Goal: Transaction & Acquisition: Purchase product/service

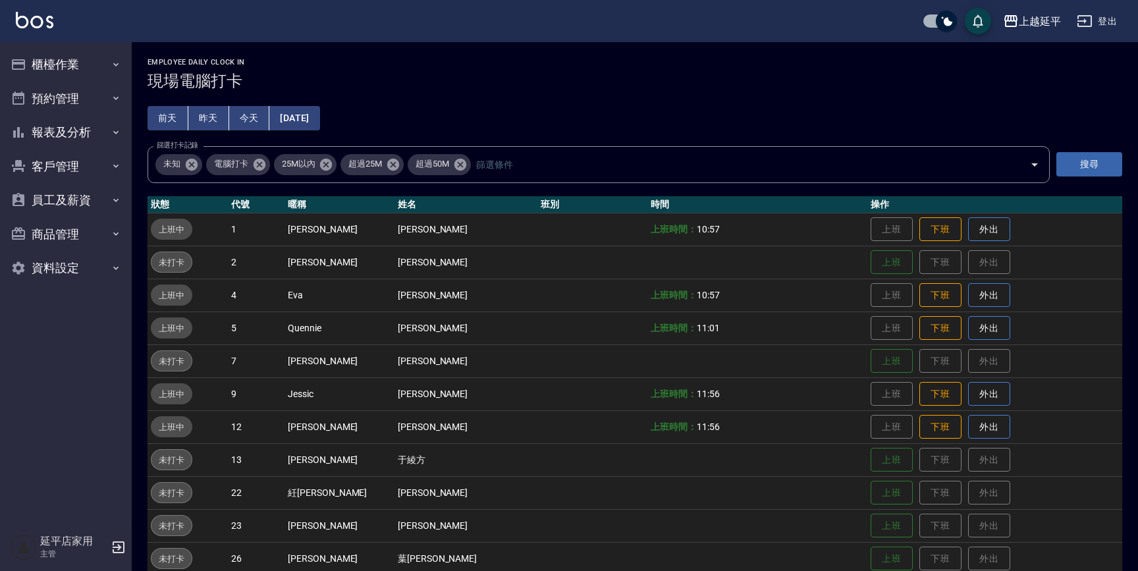
scroll to position [157, 0]
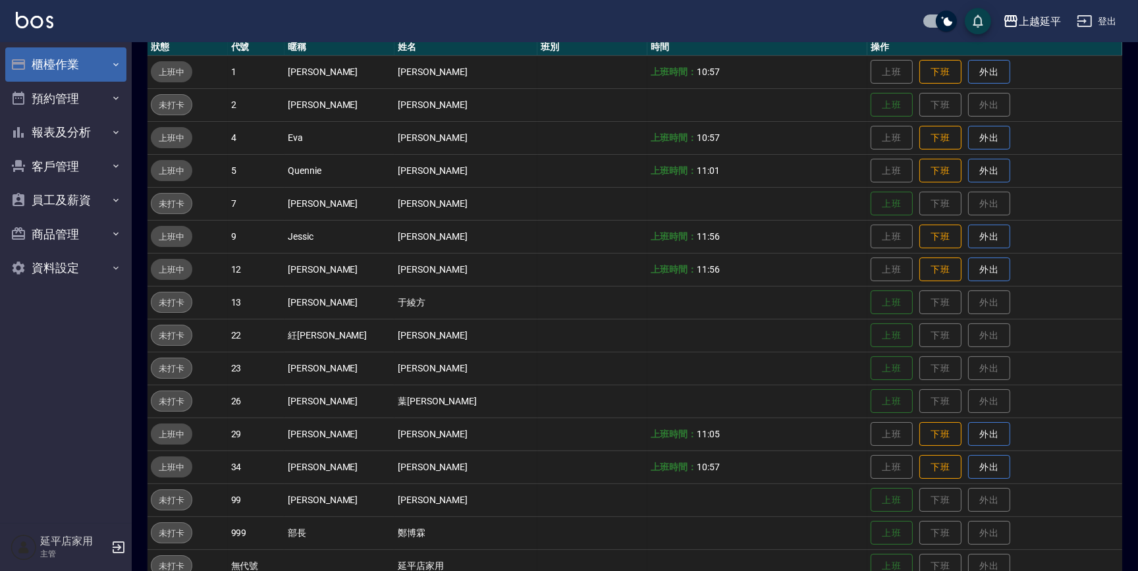
click at [51, 64] on button "櫃檯作業" at bounding box center [65, 64] width 121 height 34
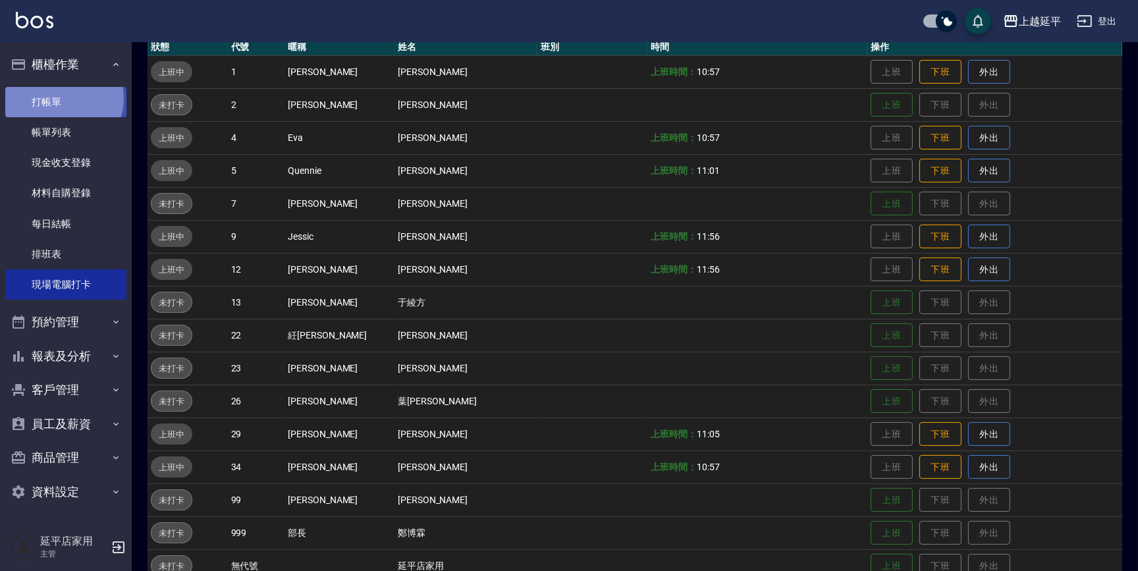
click at [61, 98] on link "打帳單" at bounding box center [65, 102] width 121 height 30
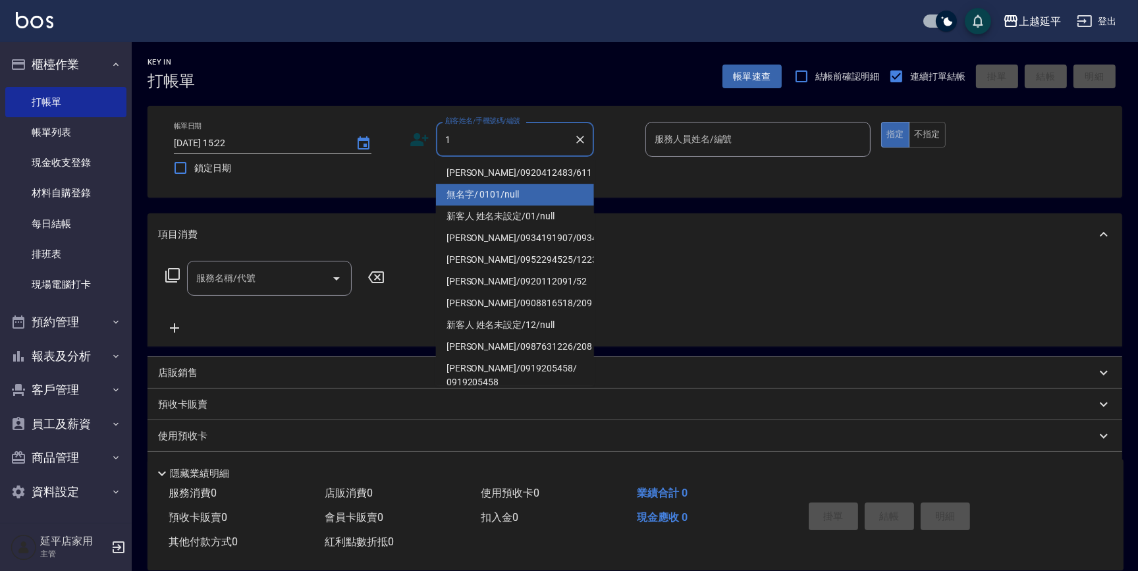
click at [465, 187] on ul "[PERSON_NAME]/0920412483/611 無名字/ 0101/null 新客人 姓名未設定/01/null [PERSON_NAME]/093…" at bounding box center [515, 271] width 158 height 228
click at [486, 190] on li "無名字/ 0101/null" at bounding box center [515, 195] width 158 height 22
type input "無名字/ 0101/null"
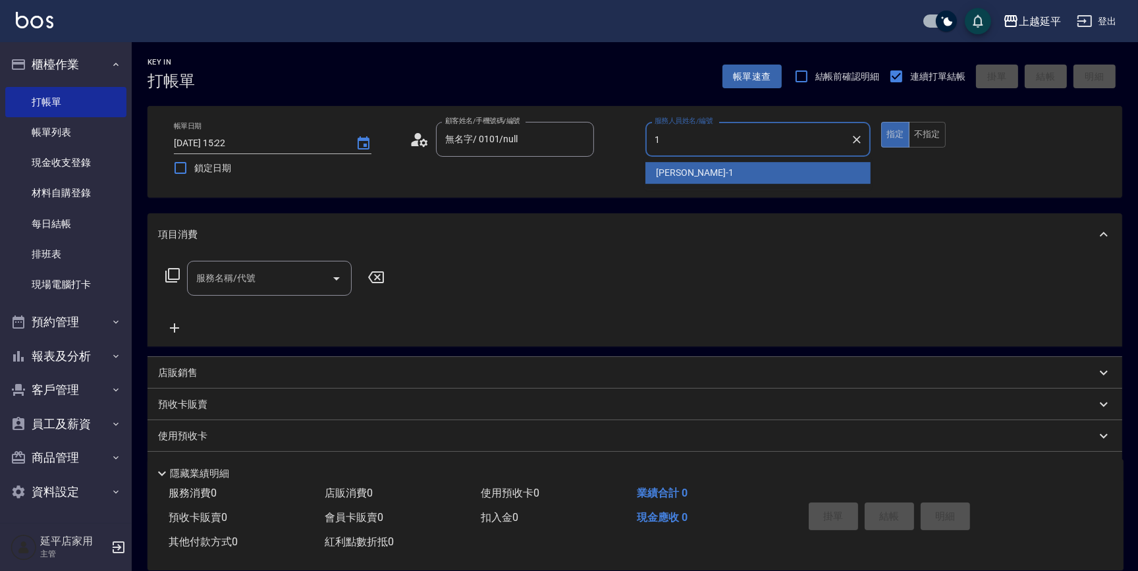
click at [681, 173] on span "[PERSON_NAME]-1" at bounding box center [695, 173] width 78 height 14
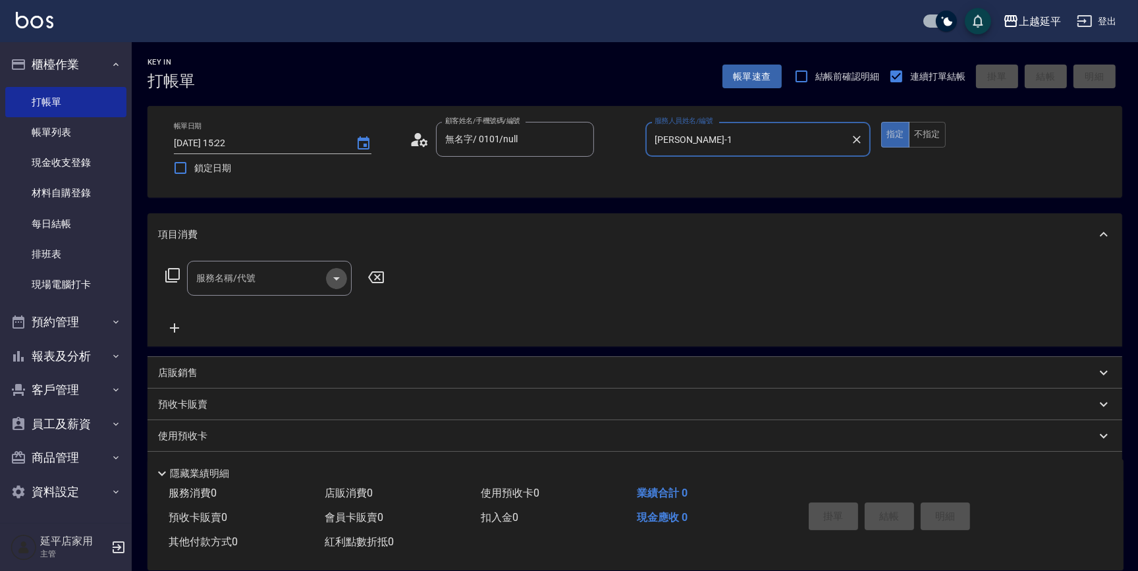
click at [336, 272] on icon "Open" at bounding box center [337, 279] width 16 height 16
type input "[PERSON_NAME]-1"
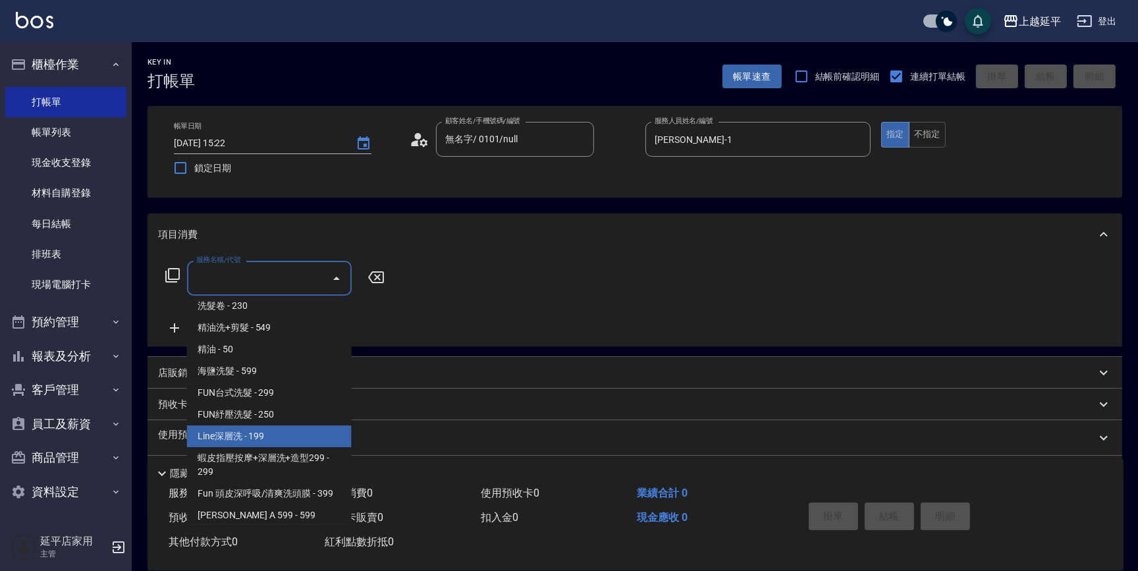
scroll to position [239, 0]
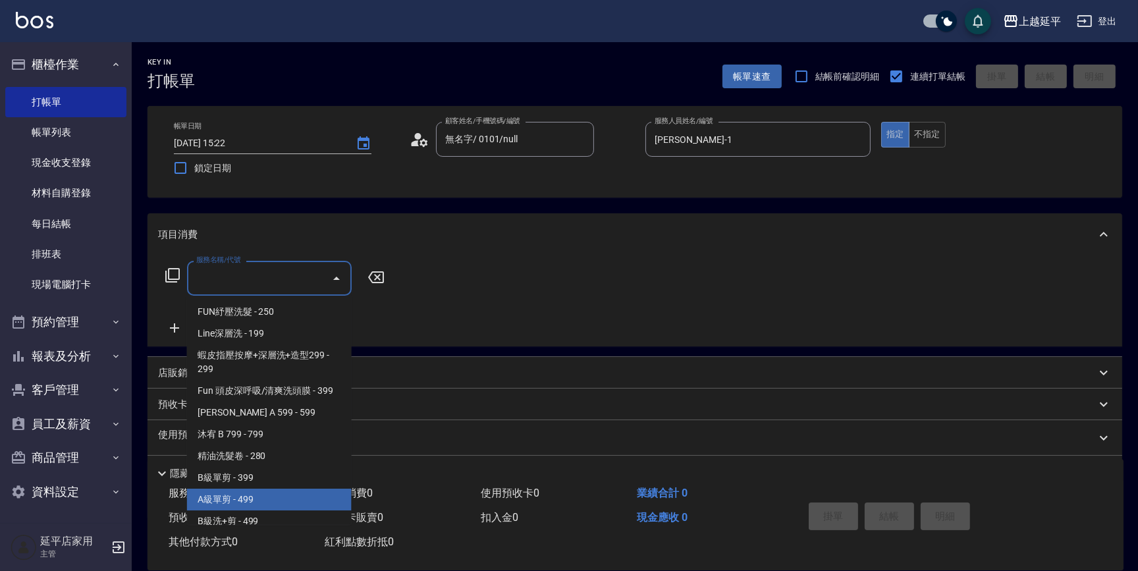
click at [234, 495] on span "A級單剪 - 499" at bounding box center [269, 500] width 165 height 22
type input "A級單剪(202)"
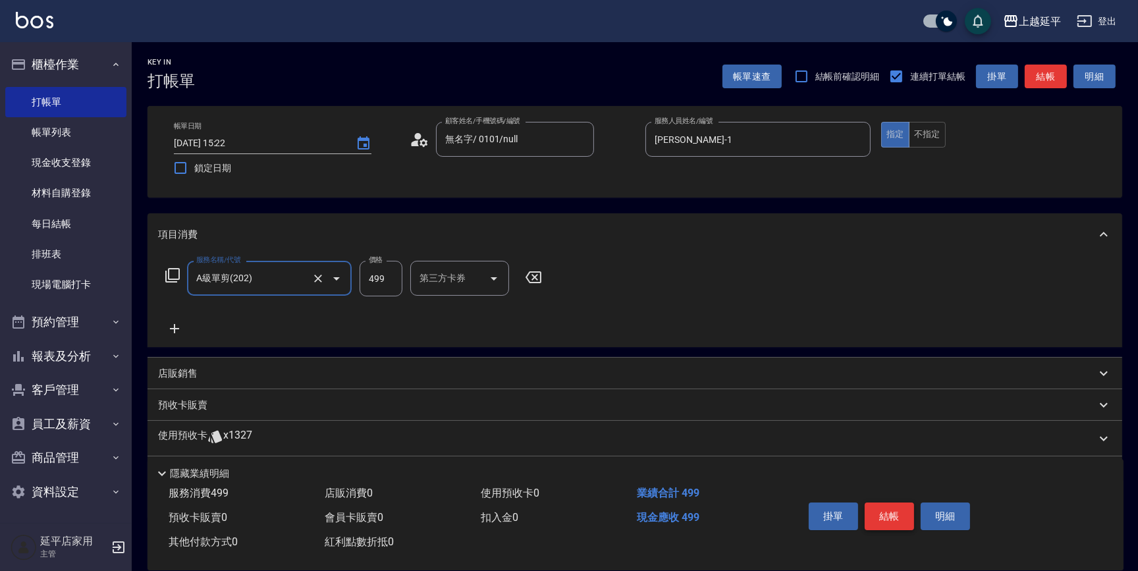
click at [876, 515] on button "結帳" at bounding box center [888, 516] width 49 height 28
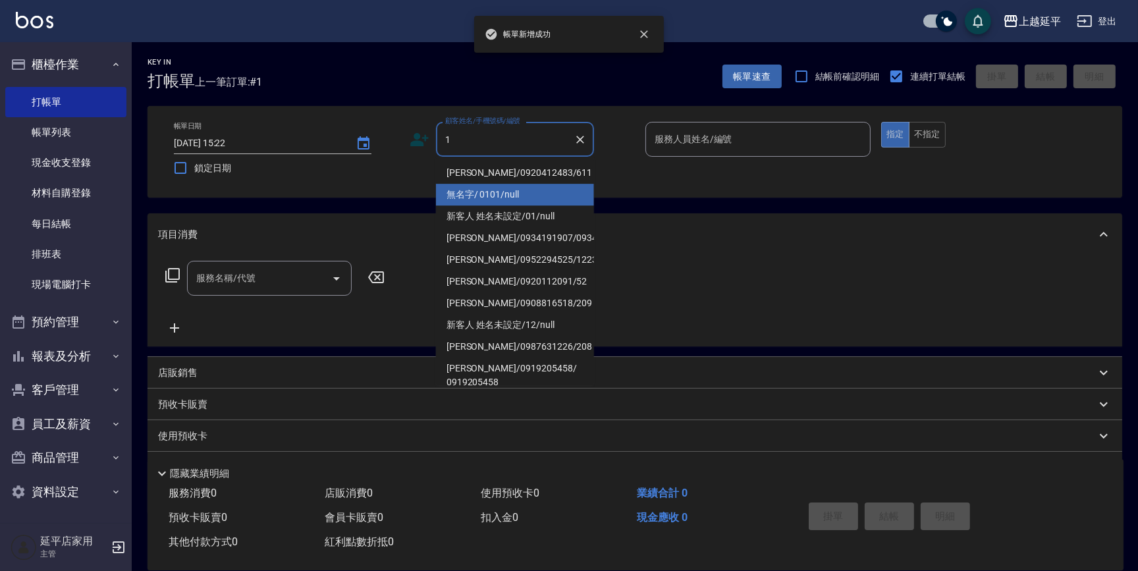
click at [482, 196] on li "無名字/ 0101/null" at bounding box center [515, 195] width 158 height 22
type input "無名字/ 0101/null"
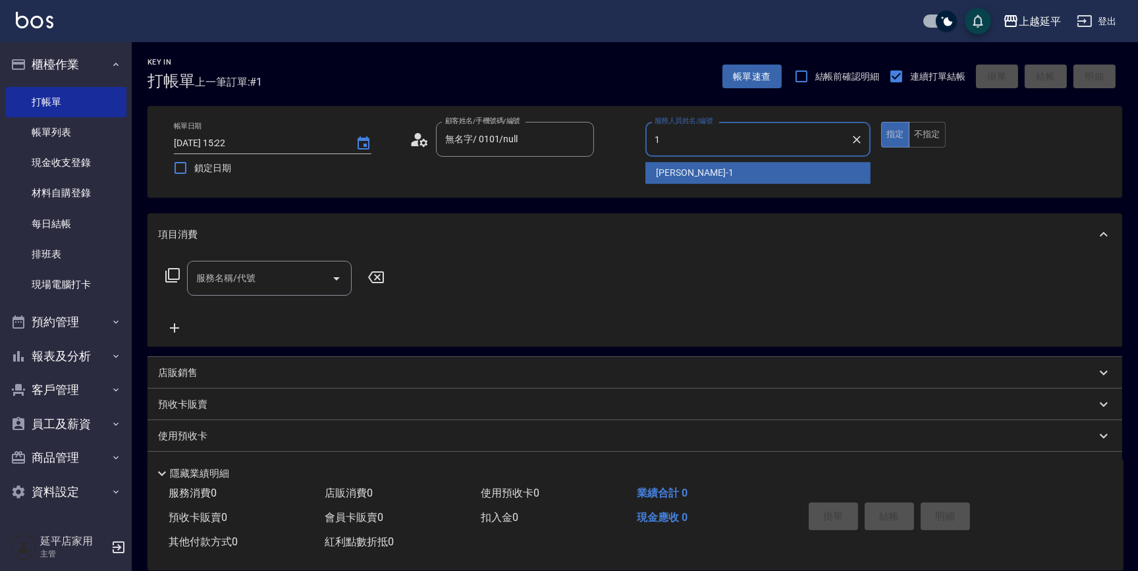
click at [670, 171] on span "[PERSON_NAME]-1" at bounding box center [695, 173] width 78 height 14
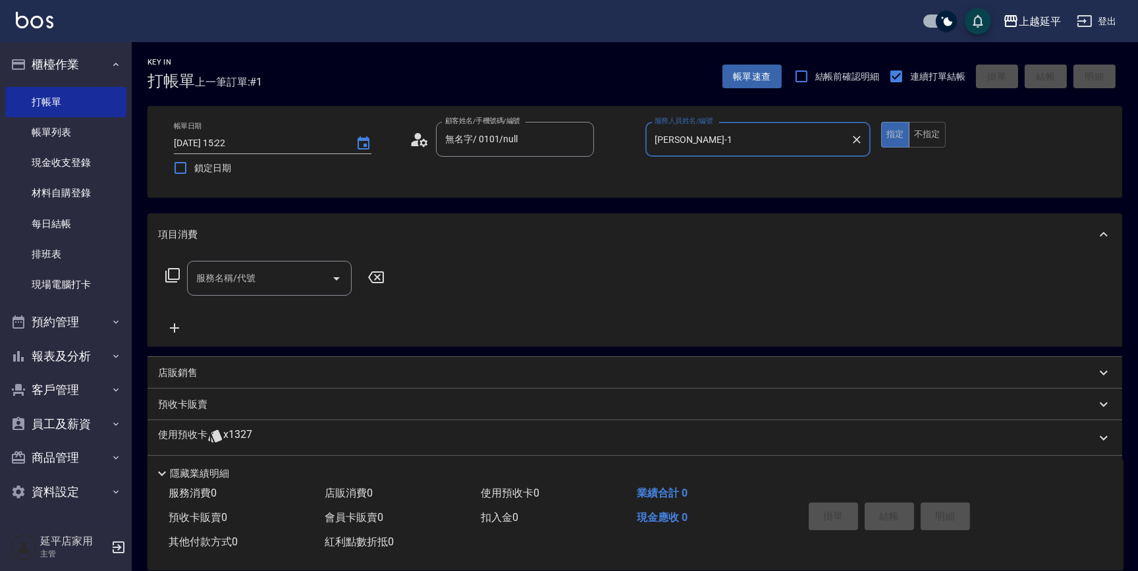
click at [334, 280] on icon "Open" at bounding box center [337, 279] width 16 height 16
type input "[PERSON_NAME]-1"
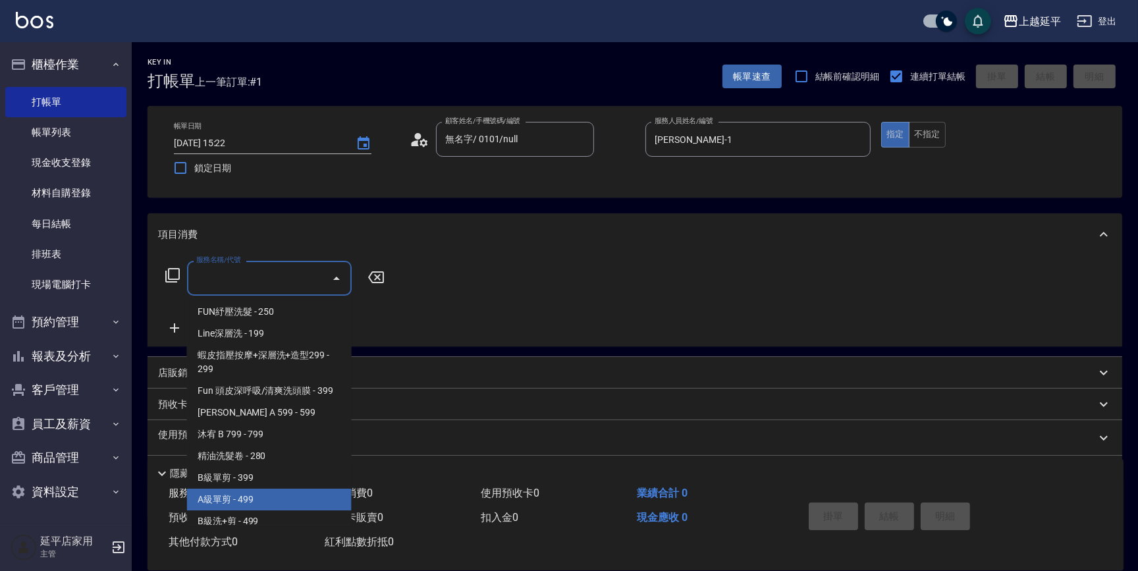
click at [264, 502] on span "A級單剪 - 499" at bounding box center [269, 500] width 165 height 22
type input "A級單剪(202)"
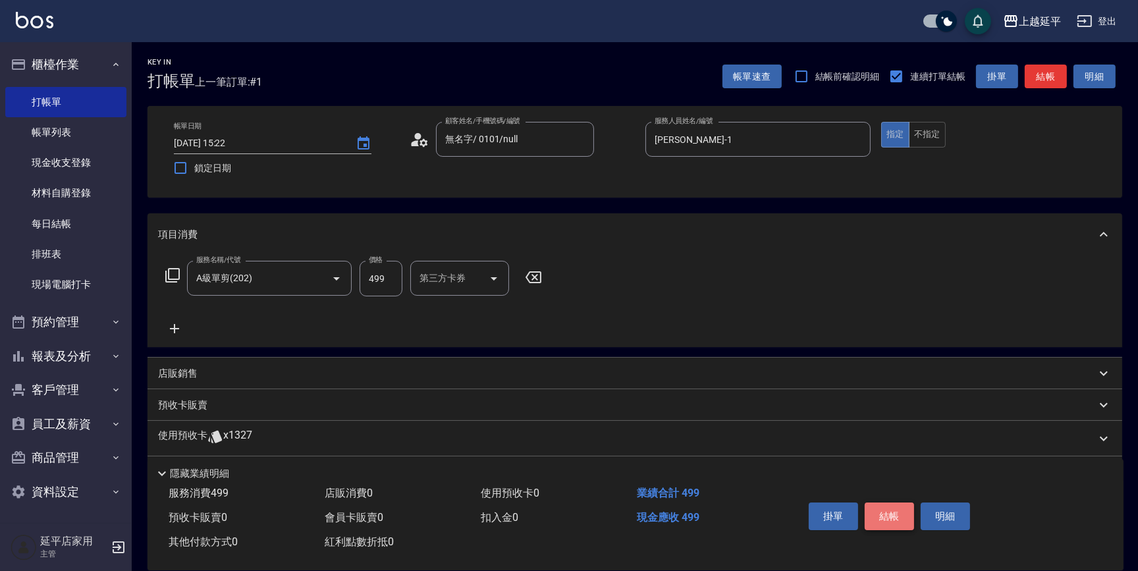
click at [882, 519] on button "結帳" at bounding box center [888, 516] width 49 height 28
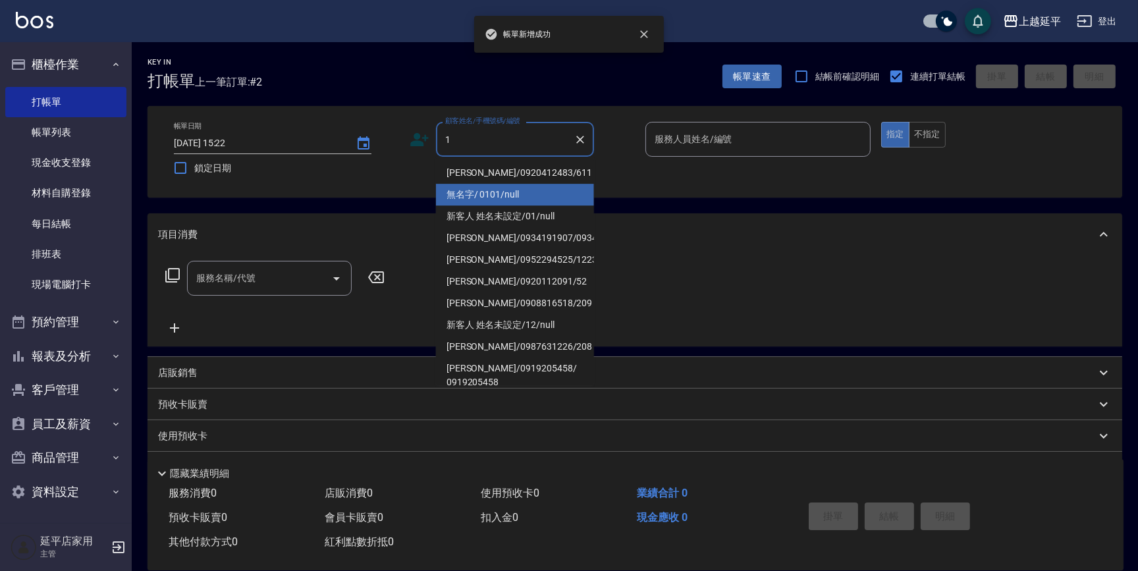
click at [464, 193] on li "無名字/ 0101/null" at bounding box center [515, 195] width 158 height 22
type input "無名字/ 0101/null"
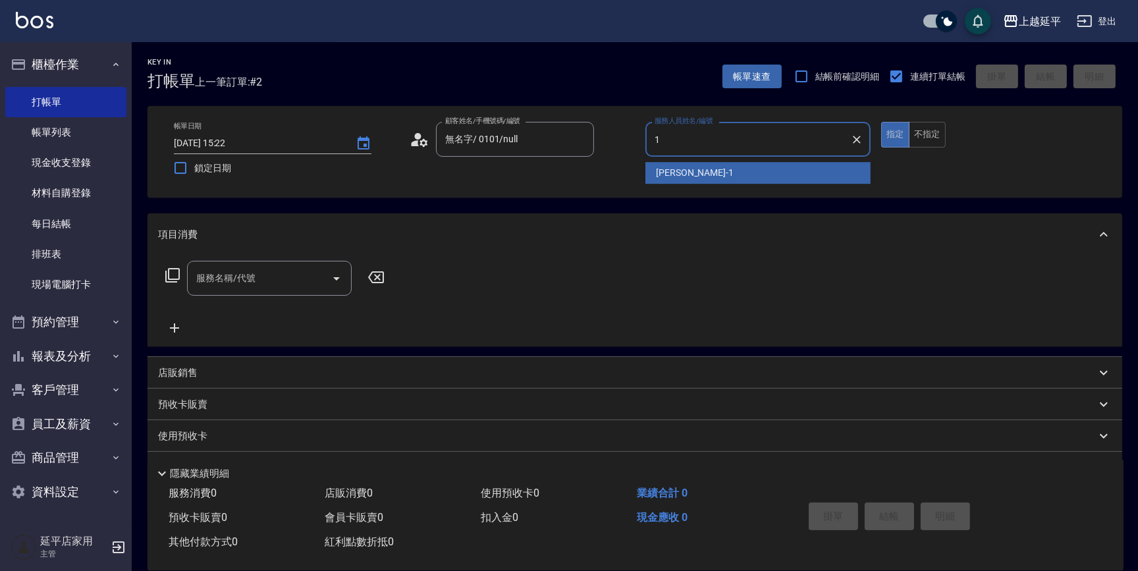
click at [664, 171] on span "[PERSON_NAME]-1" at bounding box center [695, 173] width 78 height 14
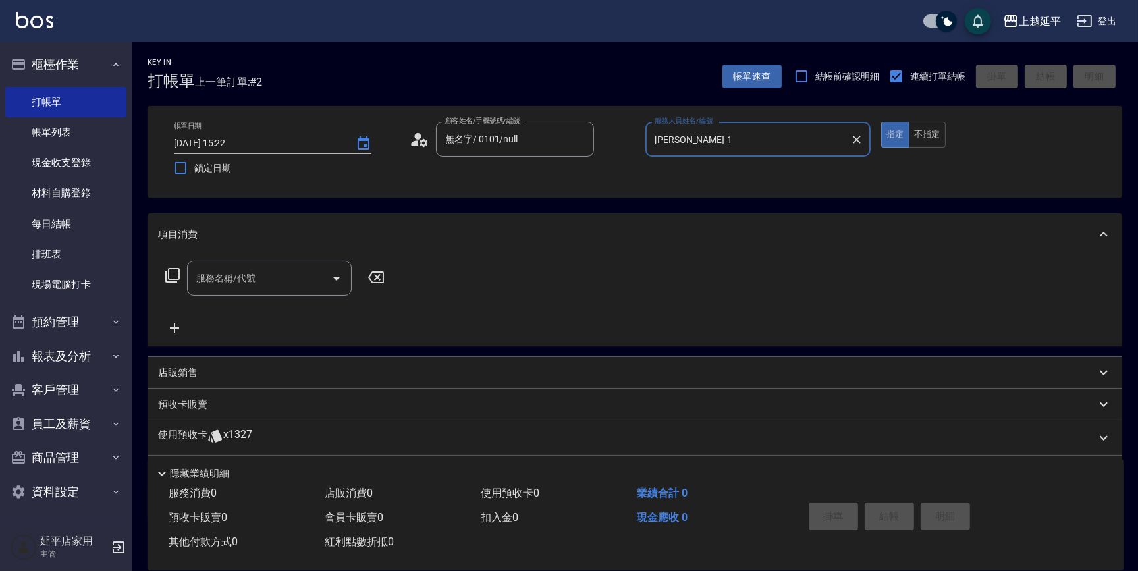
click at [340, 271] on icon "Open" at bounding box center [337, 279] width 16 height 16
type input "[PERSON_NAME]-1"
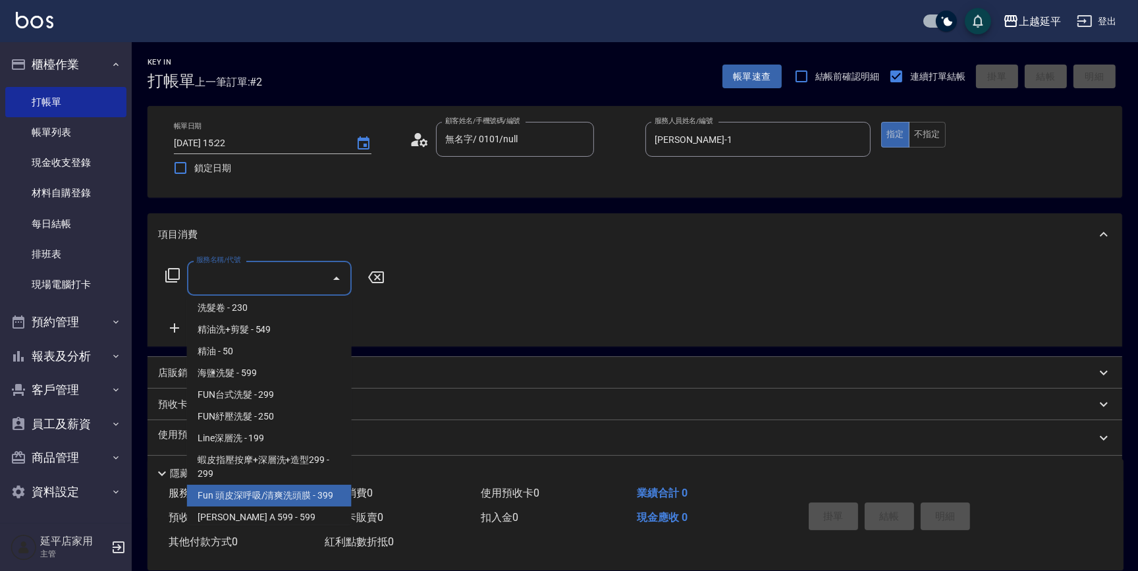
scroll to position [299, 0]
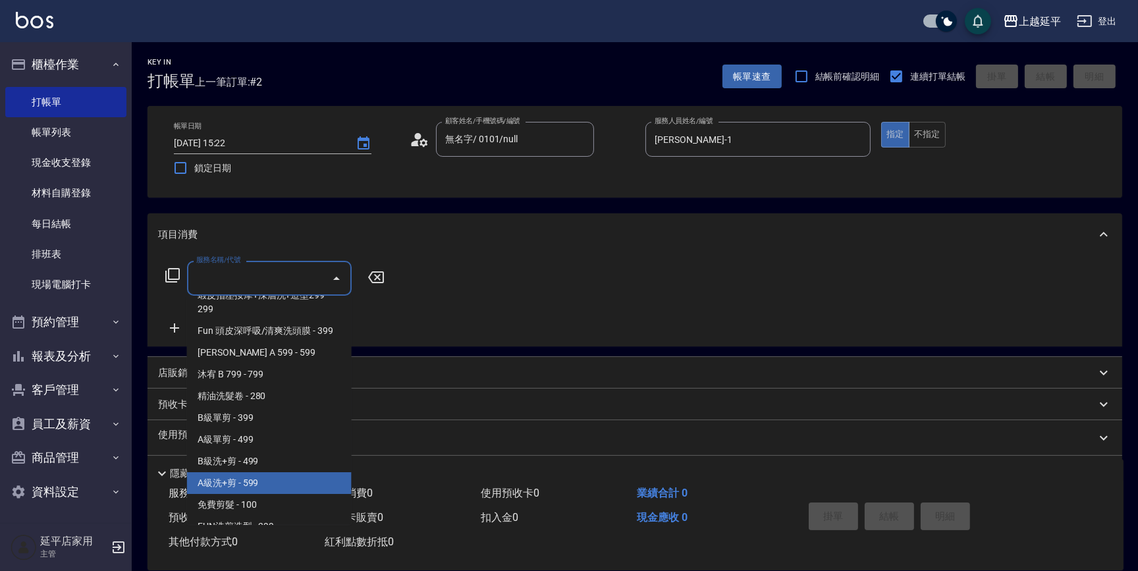
click at [257, 490] on span "A級洗+剪 - 599" at bounding box center [269, 483] width 165 height 22
type input "A級洗+剪(204)"
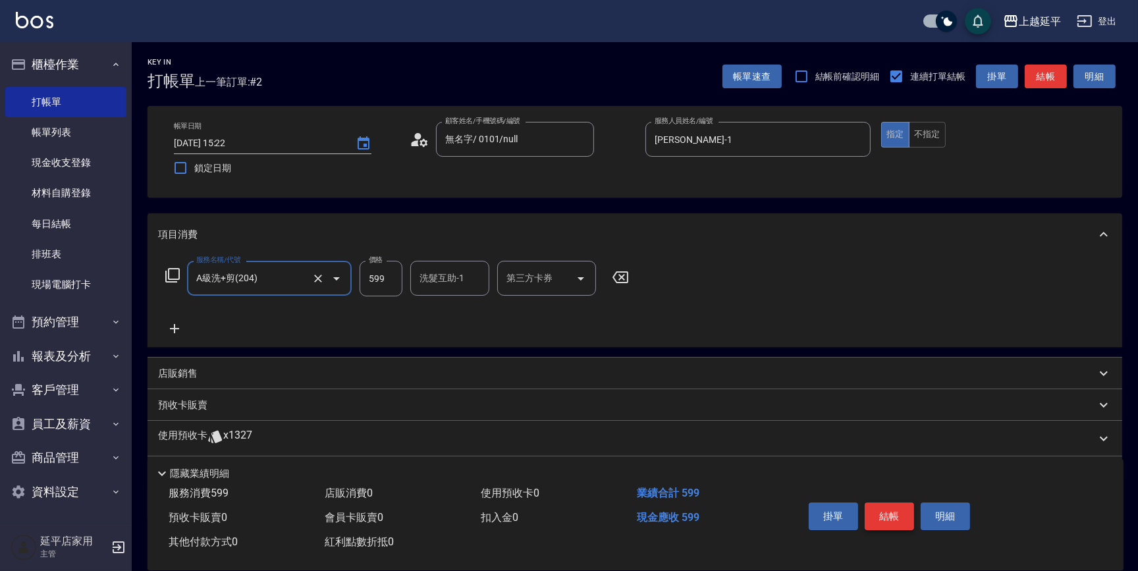
click at [876, 511] on button "結帳" at bounding box center [888, 516] width 49 height 28
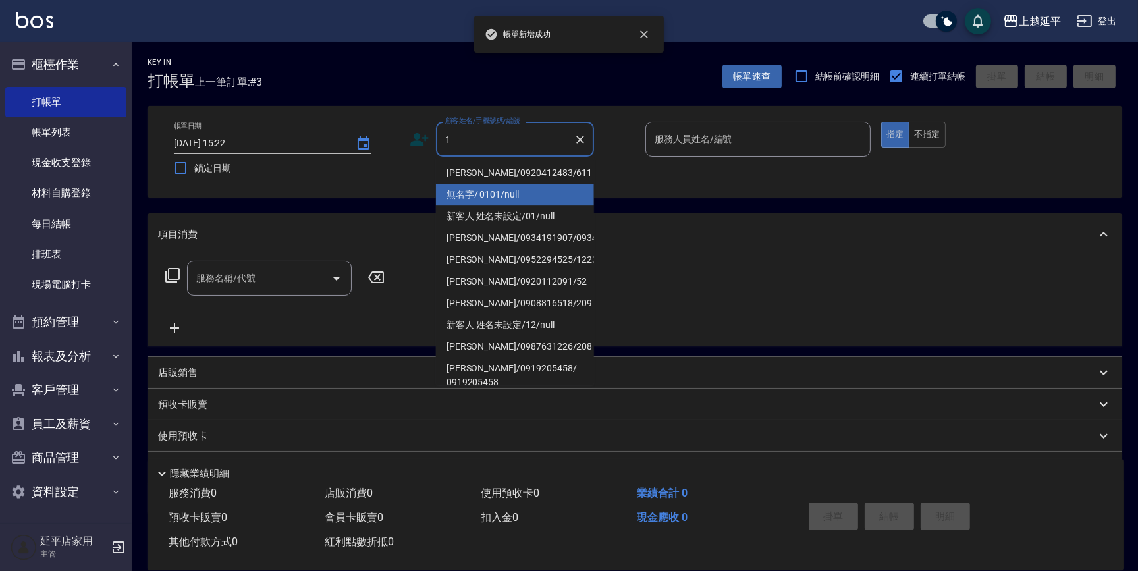
click at [483, 189] on li "無名字/ 0101/null" at bounding box center [515, 195] width 158 height 22
type input "無名字/ 0101/null"
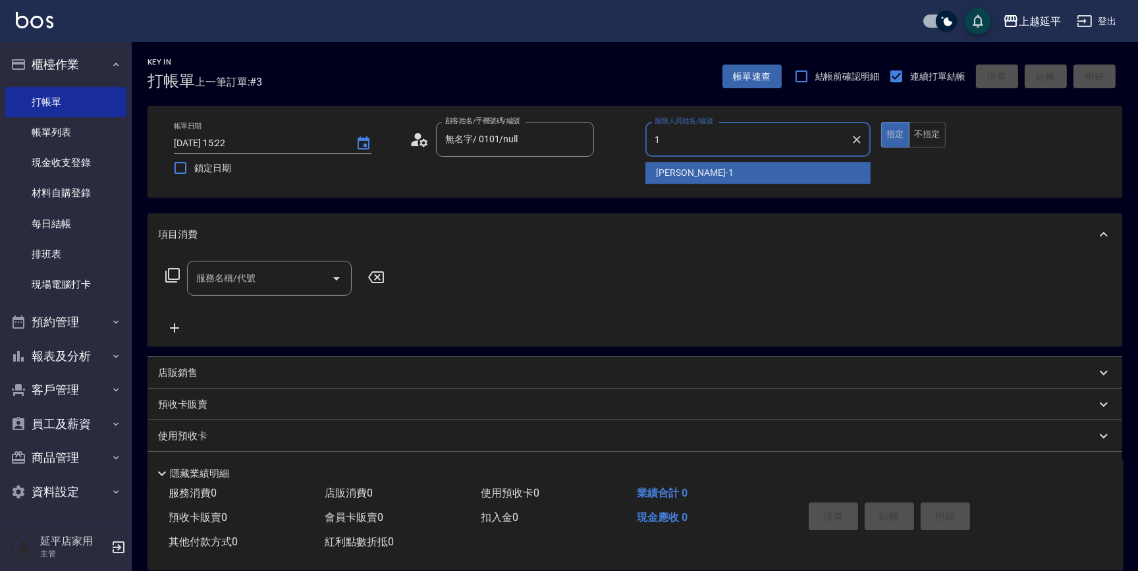
drag, startPoint x: 689, startPoint y: 185, endPoint x: 683, endPoint y: 176, distance: 10.1
click at [683, 176] on span "[PERSON_NAME]-1" at bounding box center [695, 173] width 78 height 14
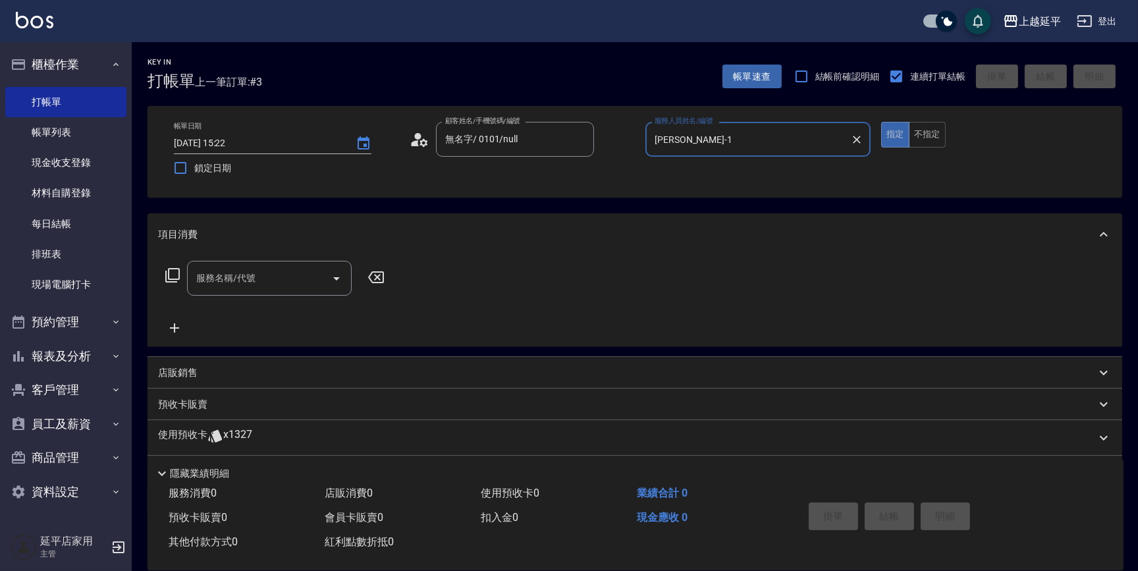
click at [341, 277] on icon "Open" at bounding box center [337, 279] width 16 height 16
type input "[PERSON_NAME]-1"
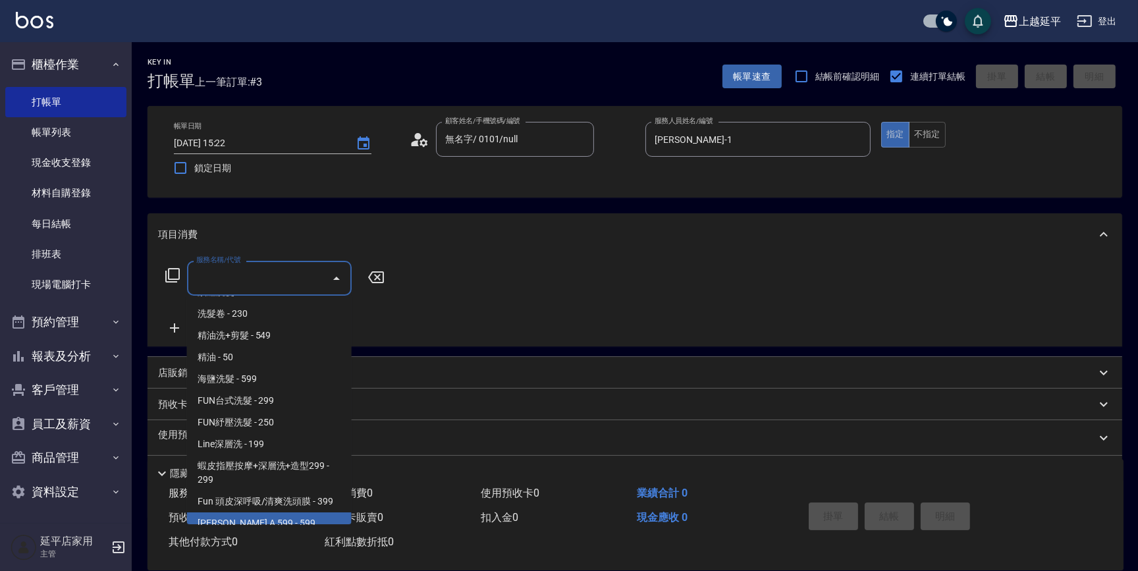
scroll to position [239, 0]
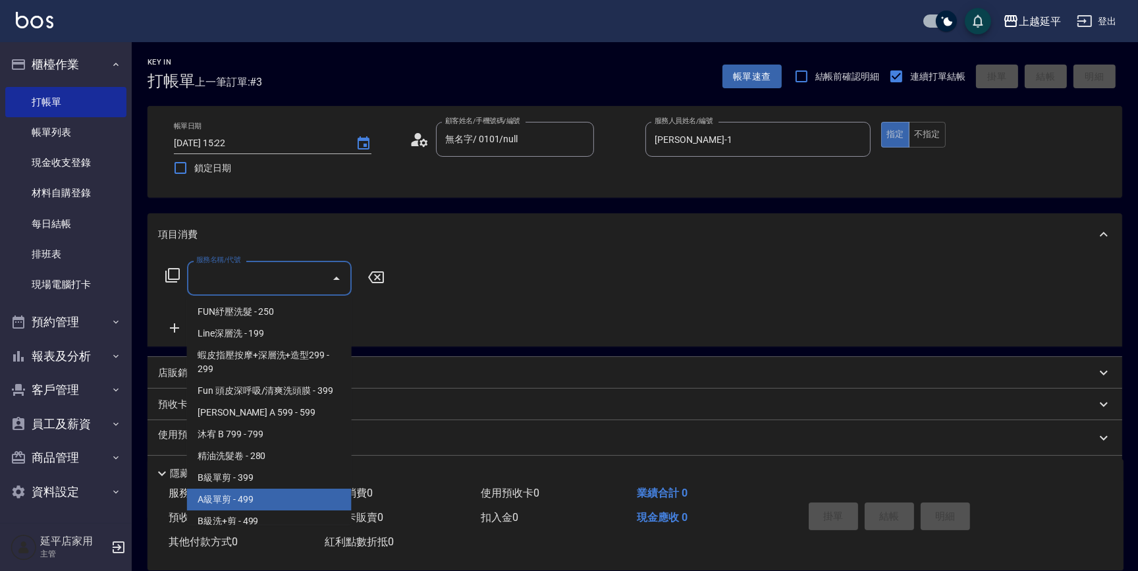
click at [246, 496] on span "A級單剪 - 499" at bounding box center [269, 500] width 165 height 22
type input "A級單剪(202)"
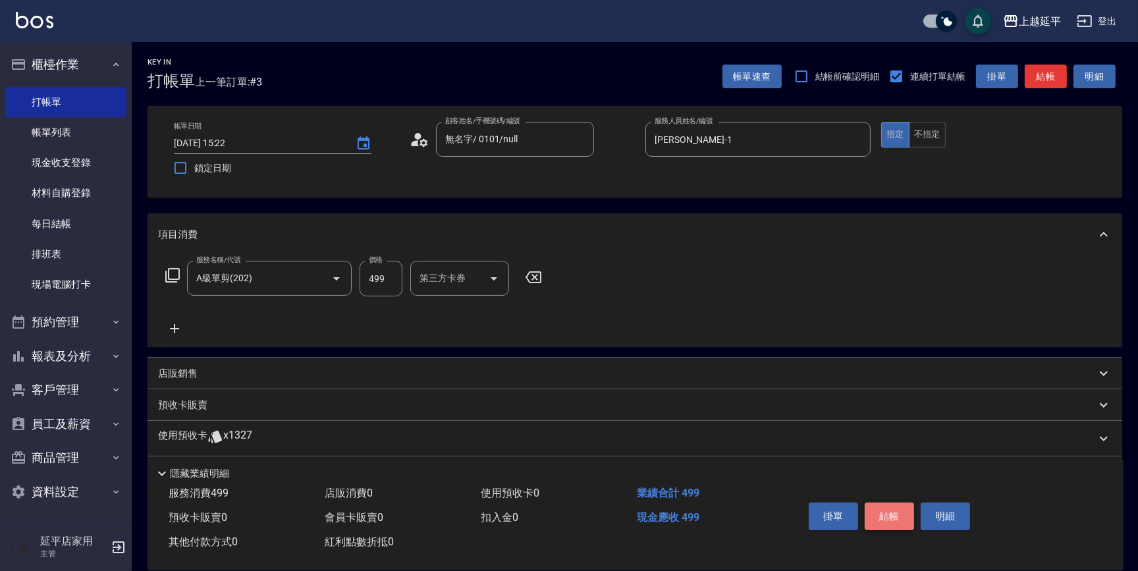
click at [888, 521] on button "結帳" at bounding box center [888, 516] width 49 height 28
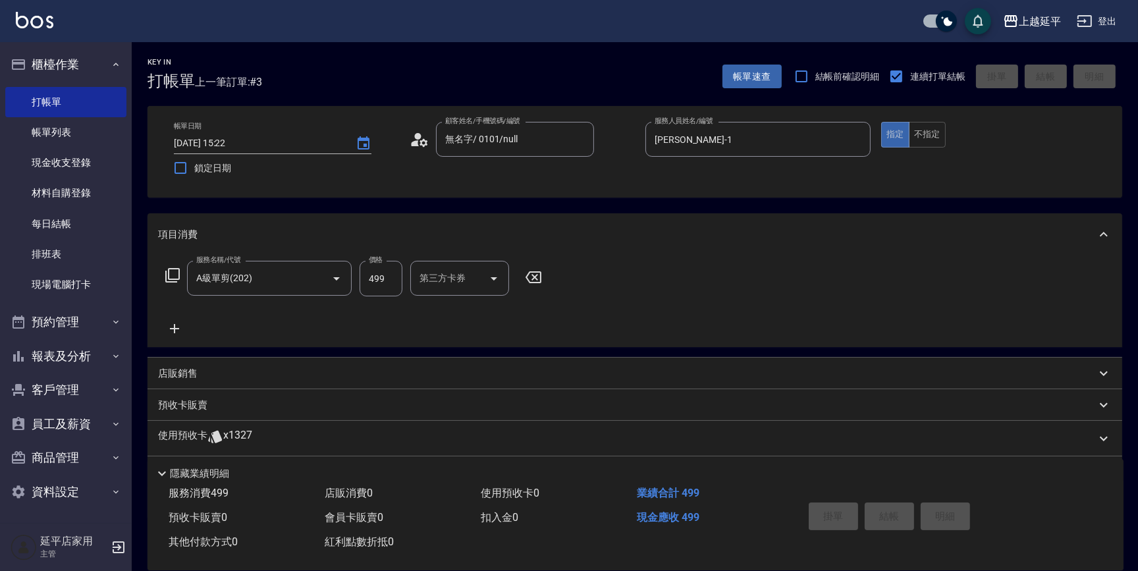
type input "[DATE] 15:23"
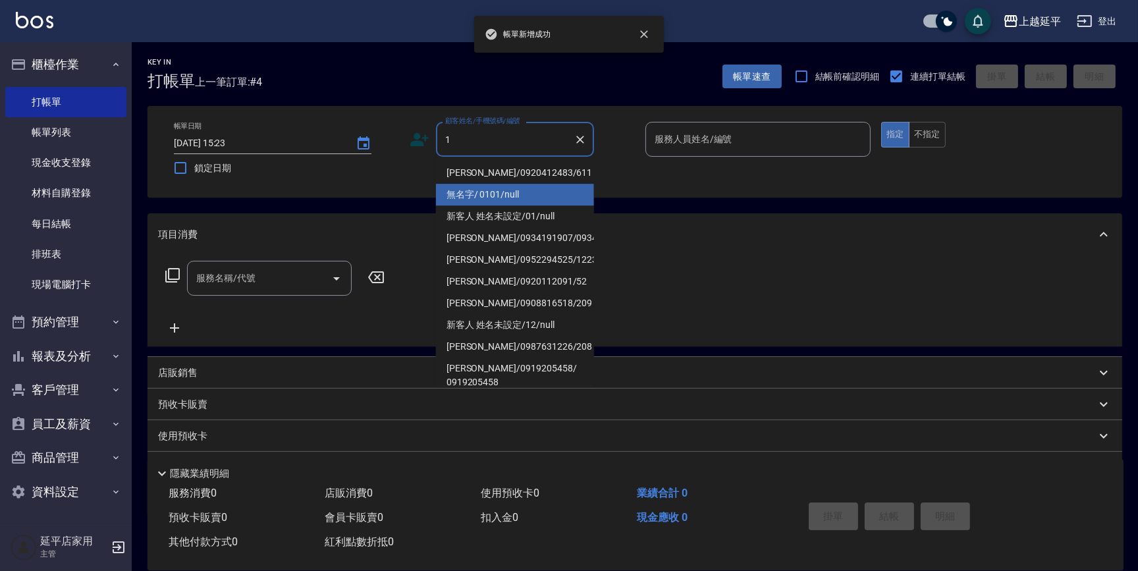
click at [465, 193] on li "無名字/ 0101/null" at bounding box center [515, 195] width 158 height 22
type input "無名字/ 0101/null"
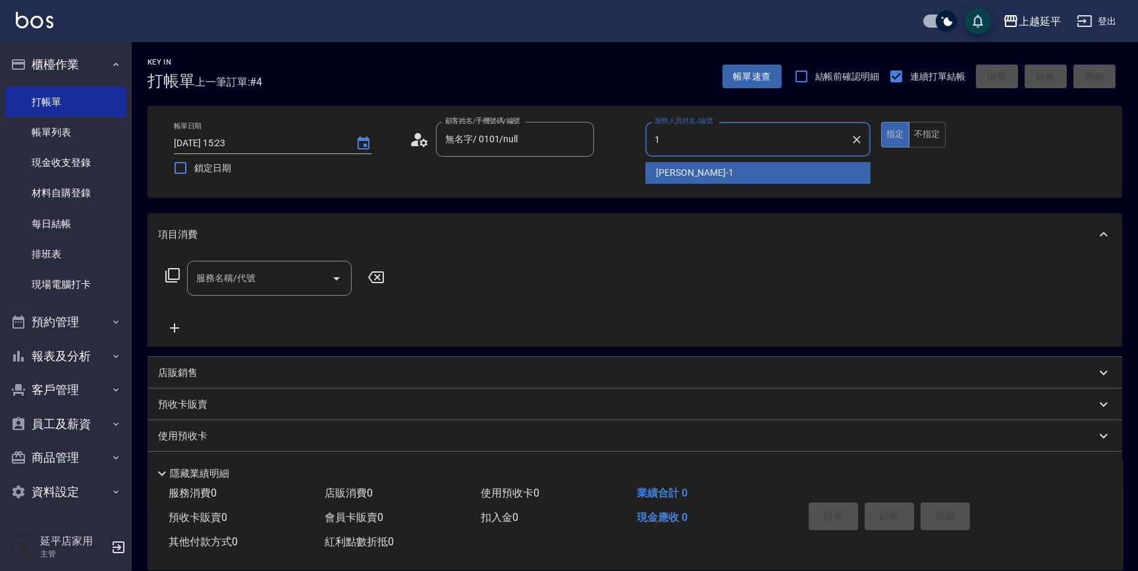
click at [695, 176] on div "[PERSON_NAME]-1" at bounding box center [757, 173] width 225 height 22
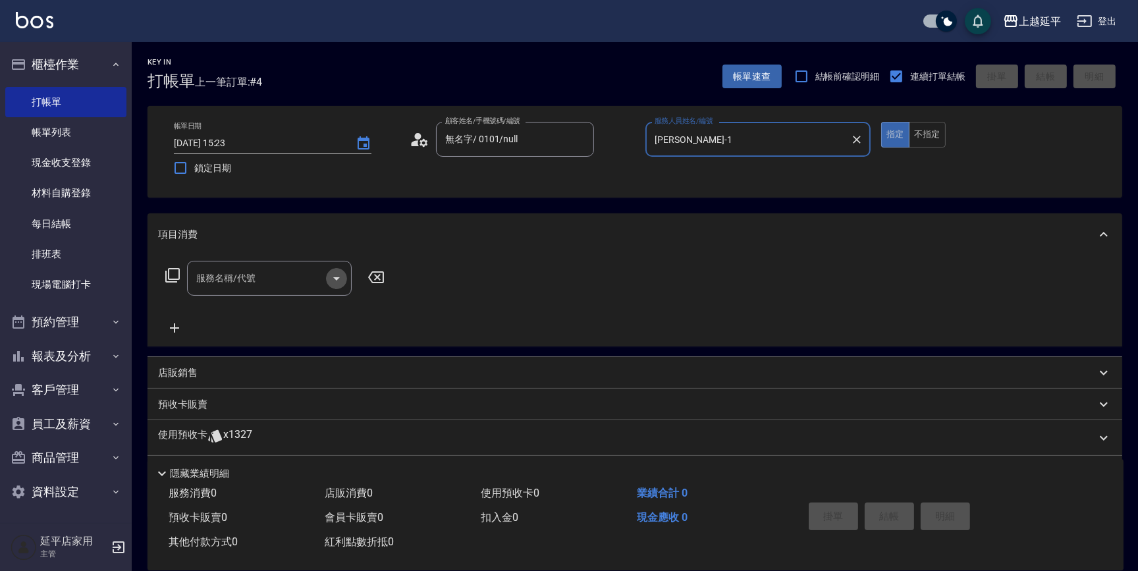
click at [338, 276] on icon "Open" at bounding box center [337, 279] width 16 height 16
type input "[PERSON_NAME]-1"
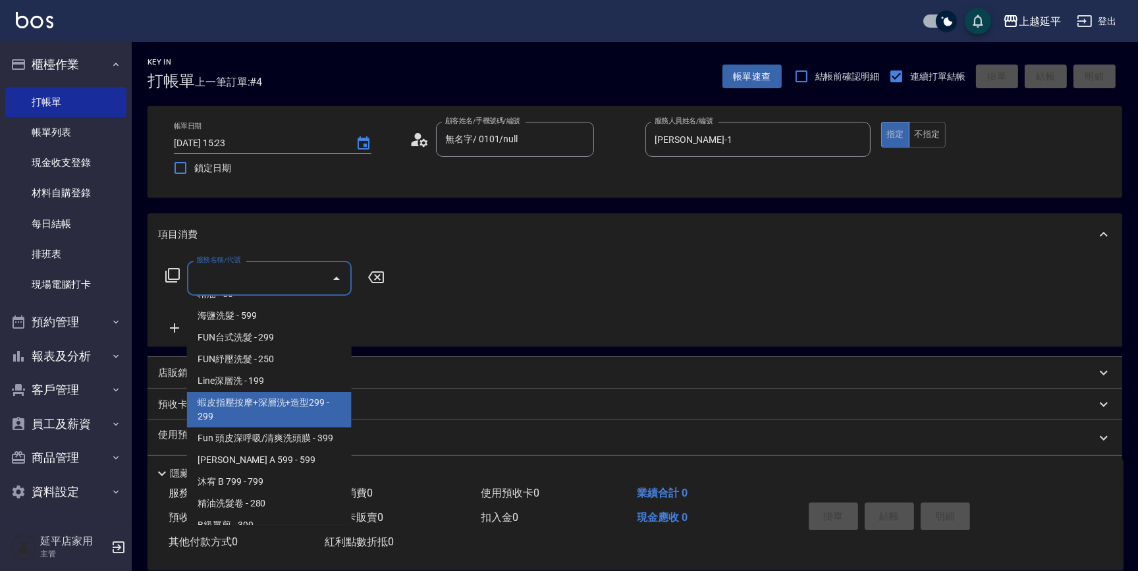
scroll to position [299, 0]
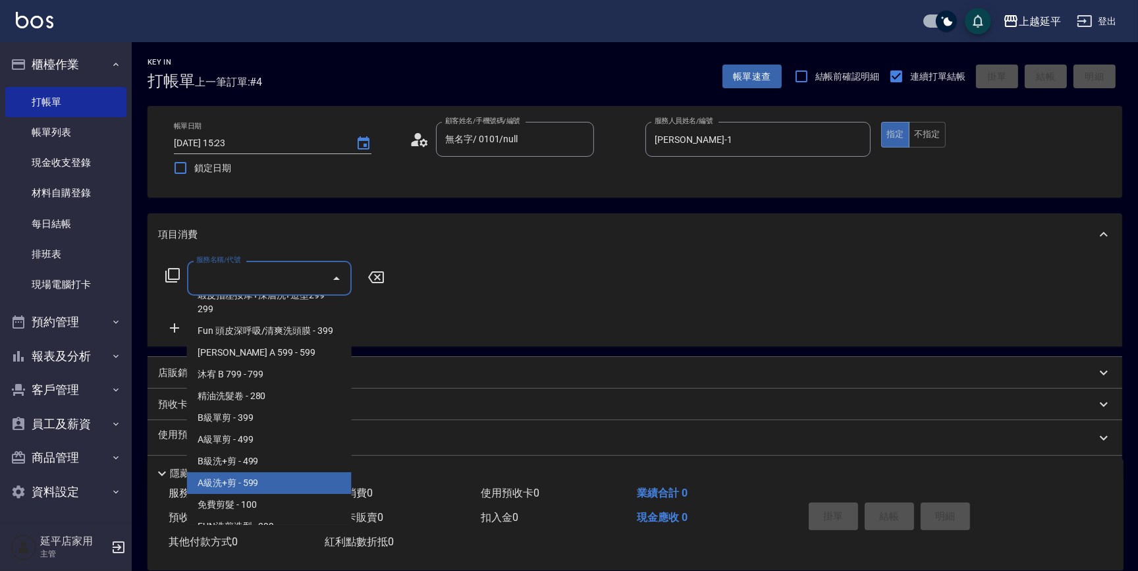
click at [285, 475] on span "A級洗+剪 - 599" at bounding box center [269, 483] width 165 height 22
type input "A級洗+剪(204)"
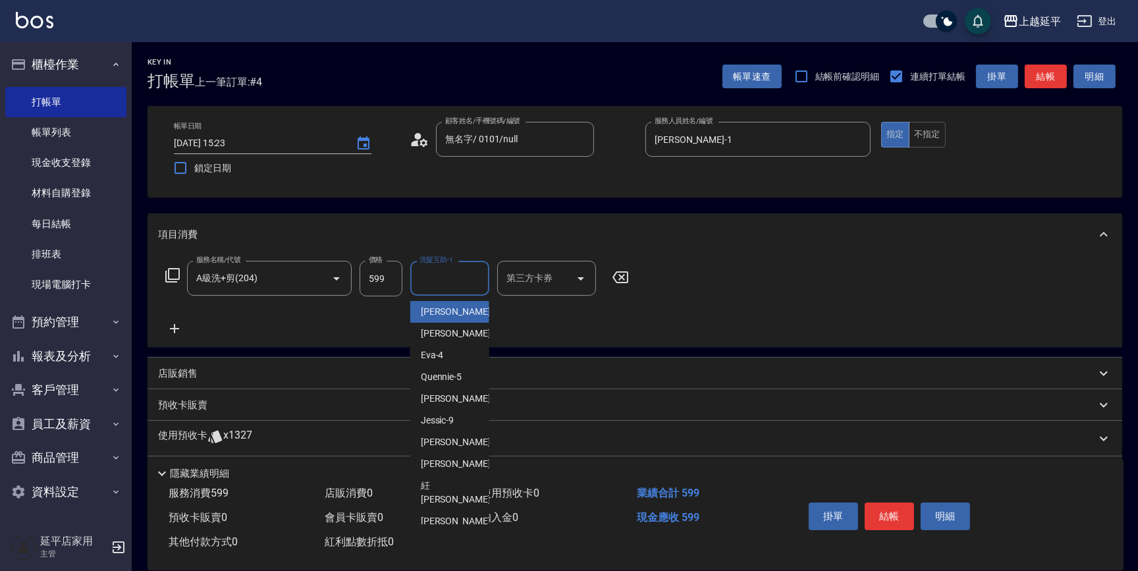
click at [441, 281] on input "洗髮互助-1" at bounding box center [449, 278] width 67 height 23
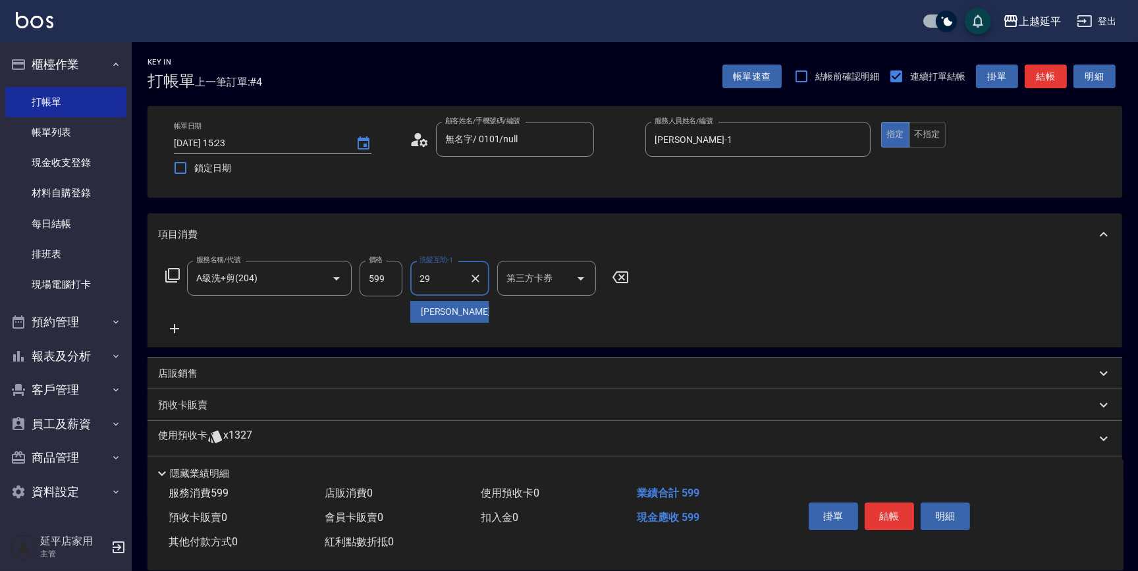
click at [438, 306] on span "丞宗 -29" at bounding box center [462, 312] width 83 height 14
type input "丞宗-29"
click at [887, 510] on button "結帳" at bounding box center [888, 516] width 49 height 28
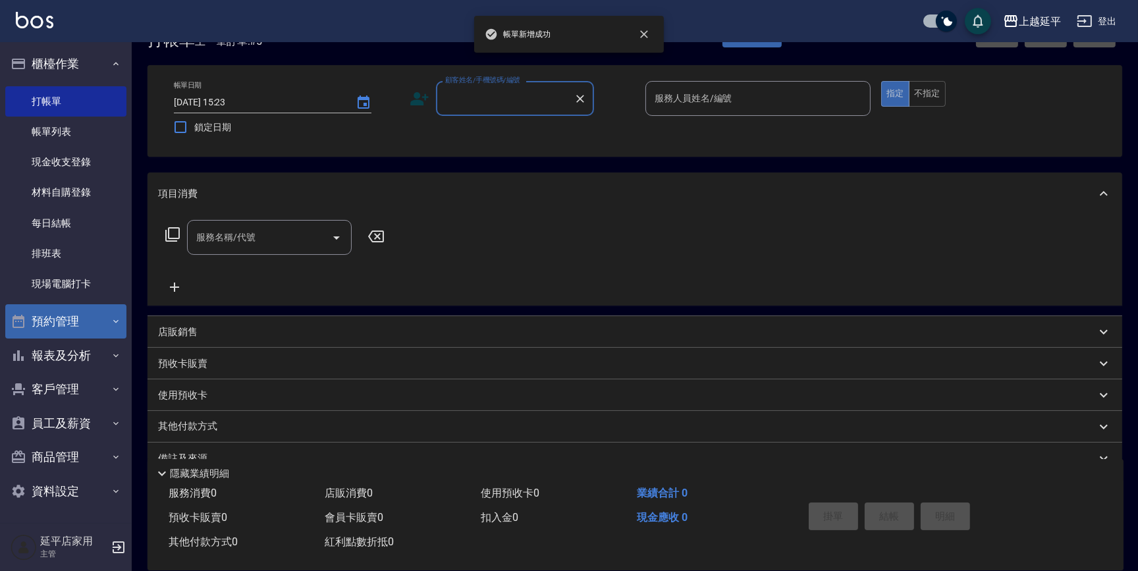
scroll to position [59, 0]
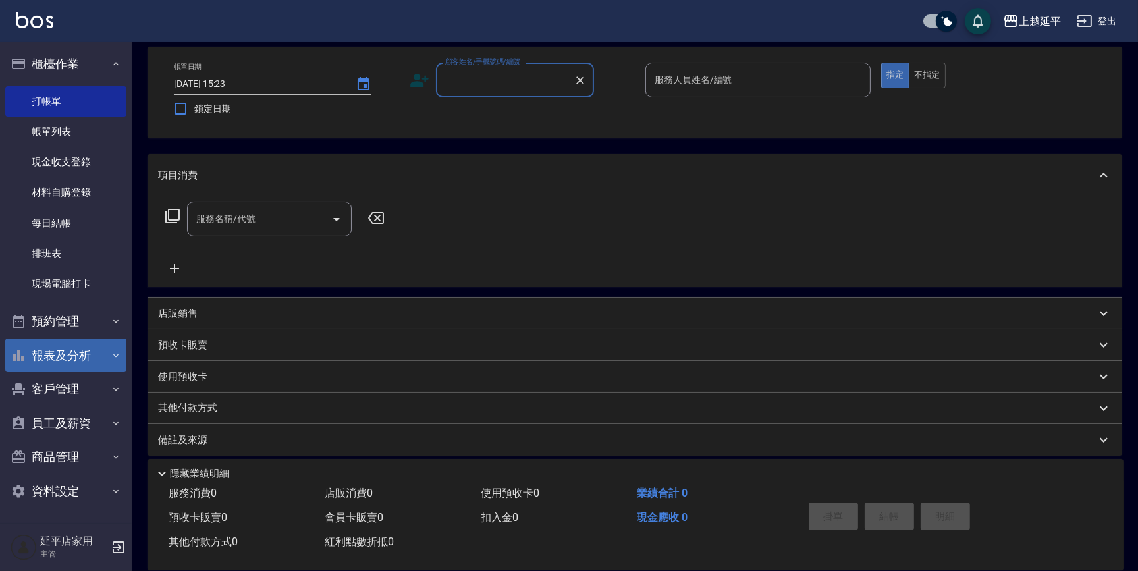
click at [38, 357] on button "報表及分析" at bounding box center [65, 355] width 121 height 34
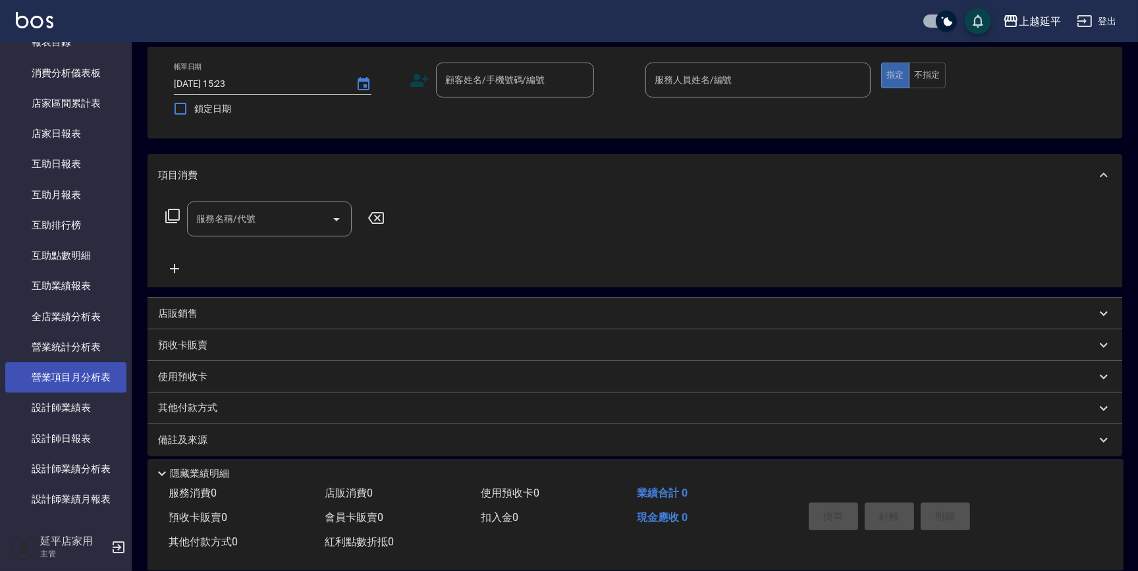
scroll to position [360, 0]
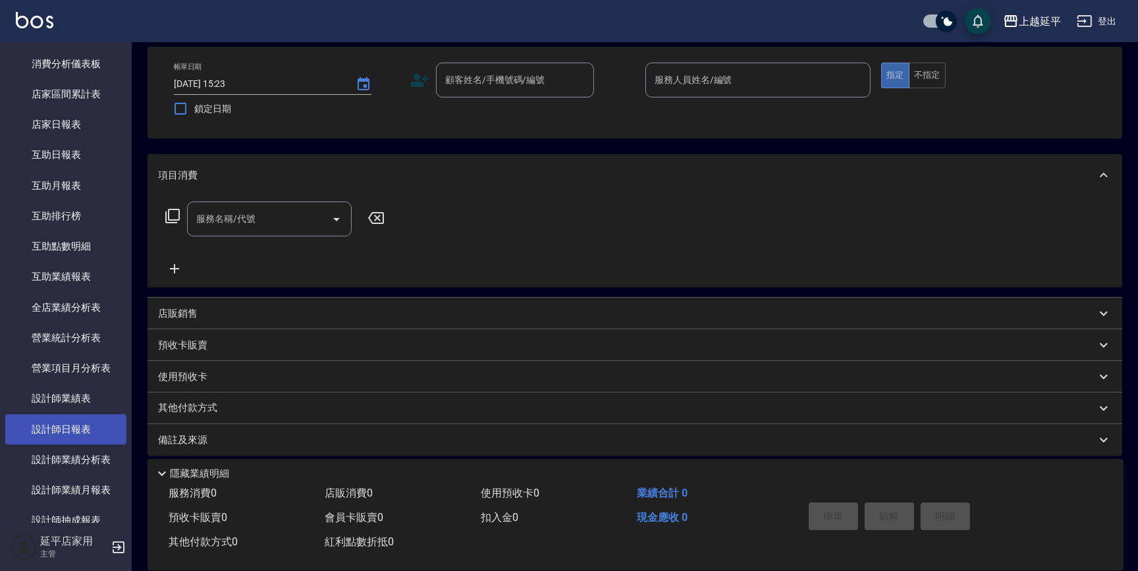
click at [51, 434] on link "設計師日報表" at bounding box center [65, 429] width 121 height 30
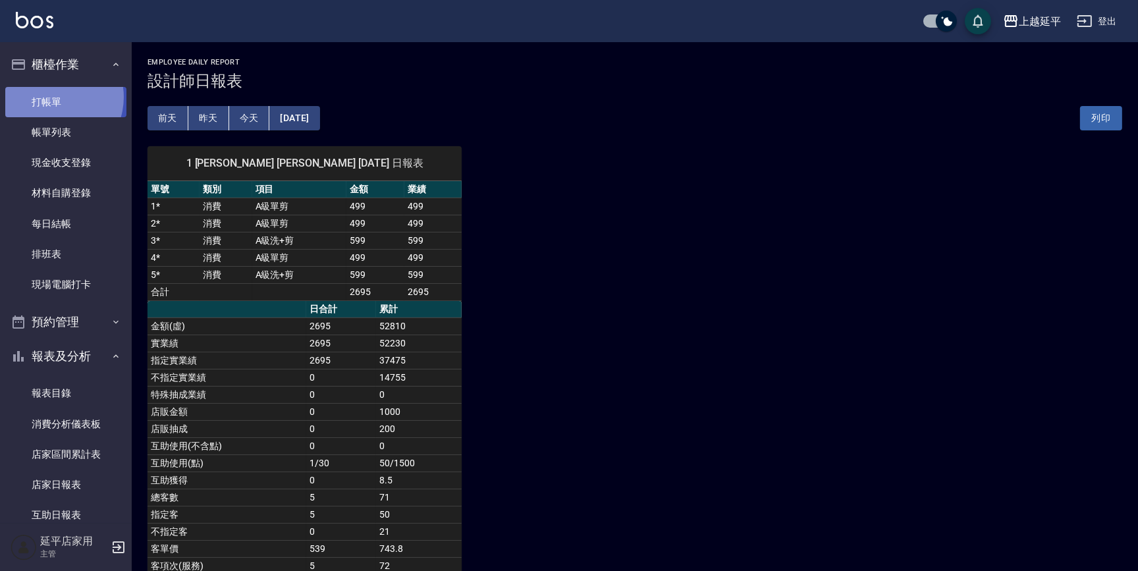
click at [52, 97] on link "打帳單" at bounding box center [65, 102] width 121 height 30
